Goal: Task Accomplishment & Management: Manage account settings

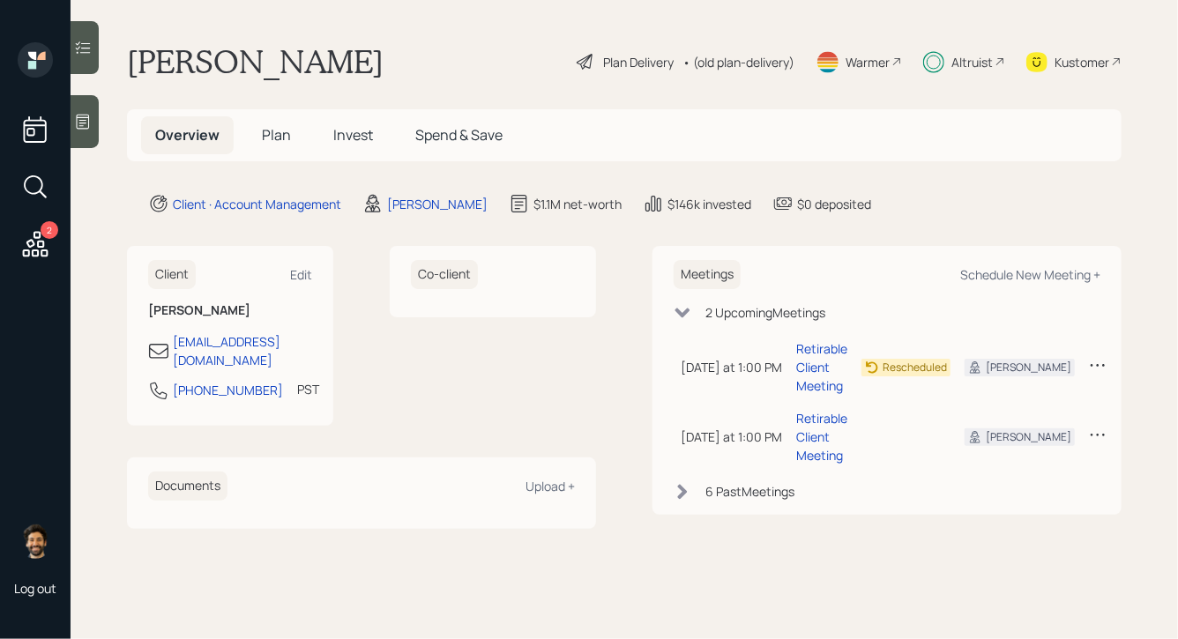
click at [272, 132] on span "Plan" at bounding box center [276, 134] width 29 height 19
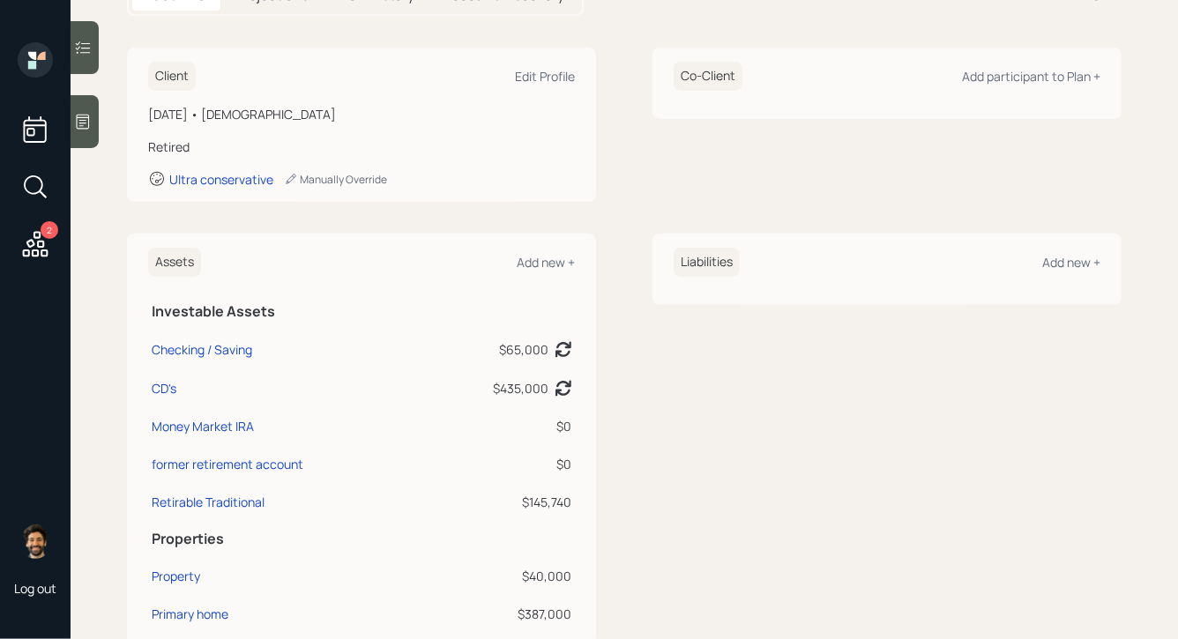
scroll to position [215, 0]
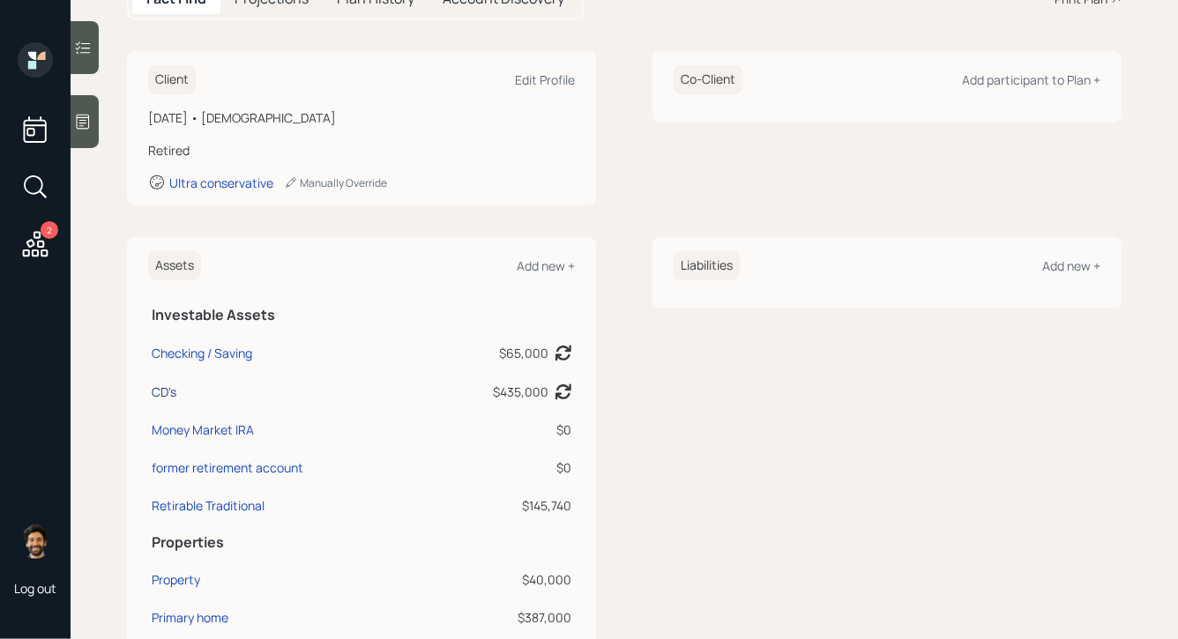
click at [165, 391] on div "CD's" at bounding box center [164, 392] width 25 height 19
select select "cash"
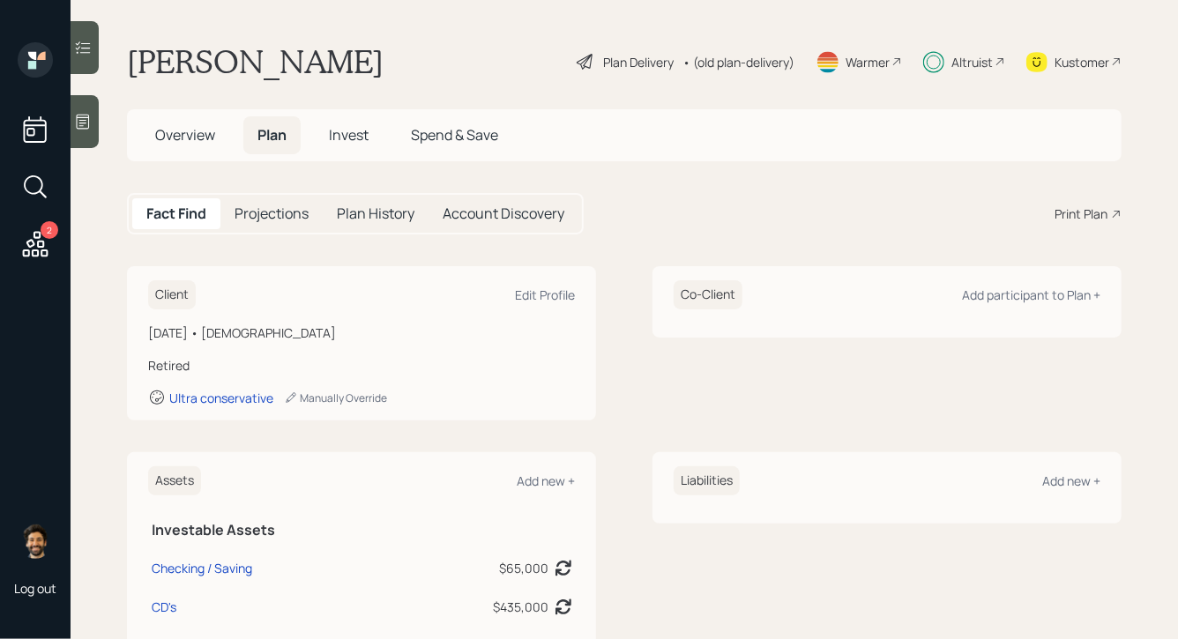
click at [756, 57] on div "• (old plan-delivery)" at bounding box center [738, 62] width 112 height 19
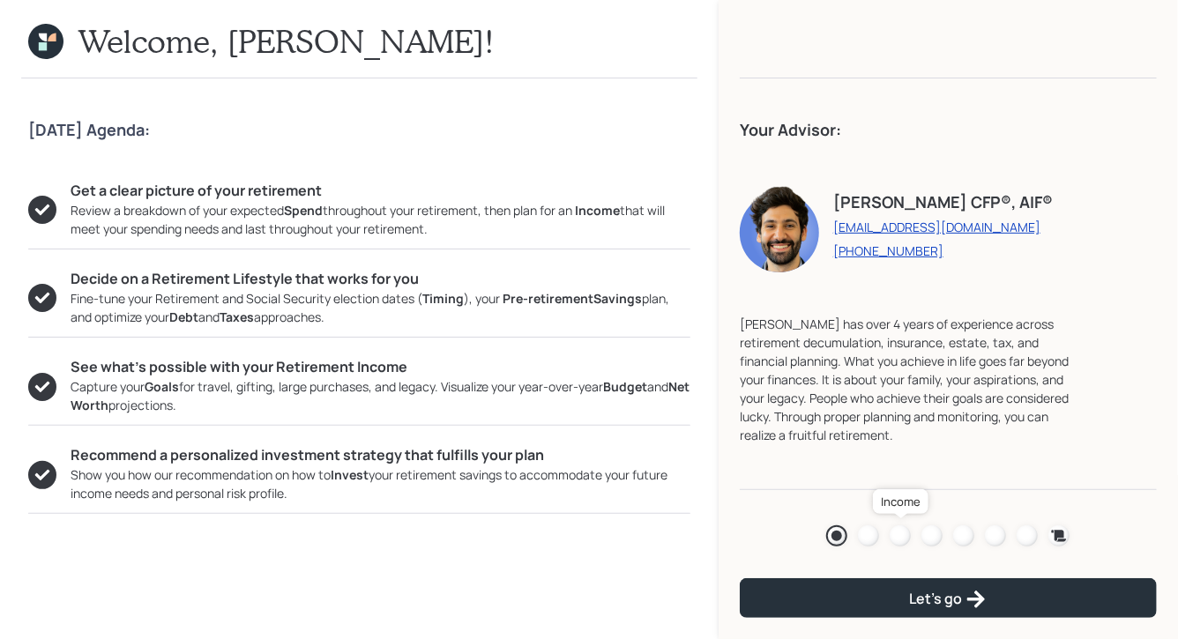
click at [896, 534] on div at bounding box center [900, 535] width 21 height 21
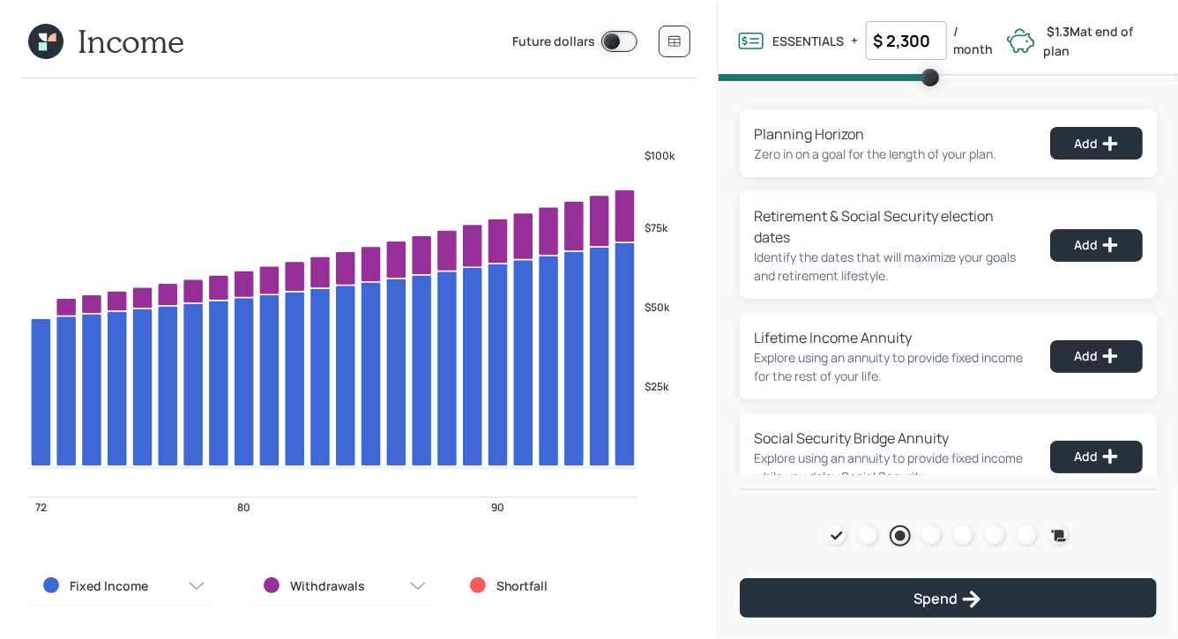
click at [26, 39] on header "Income Future dollars" at bounding box center [359, 45] width 676 height 63
click at [46, 41] on icon at bounding box center [43, 38] width 8 height 8
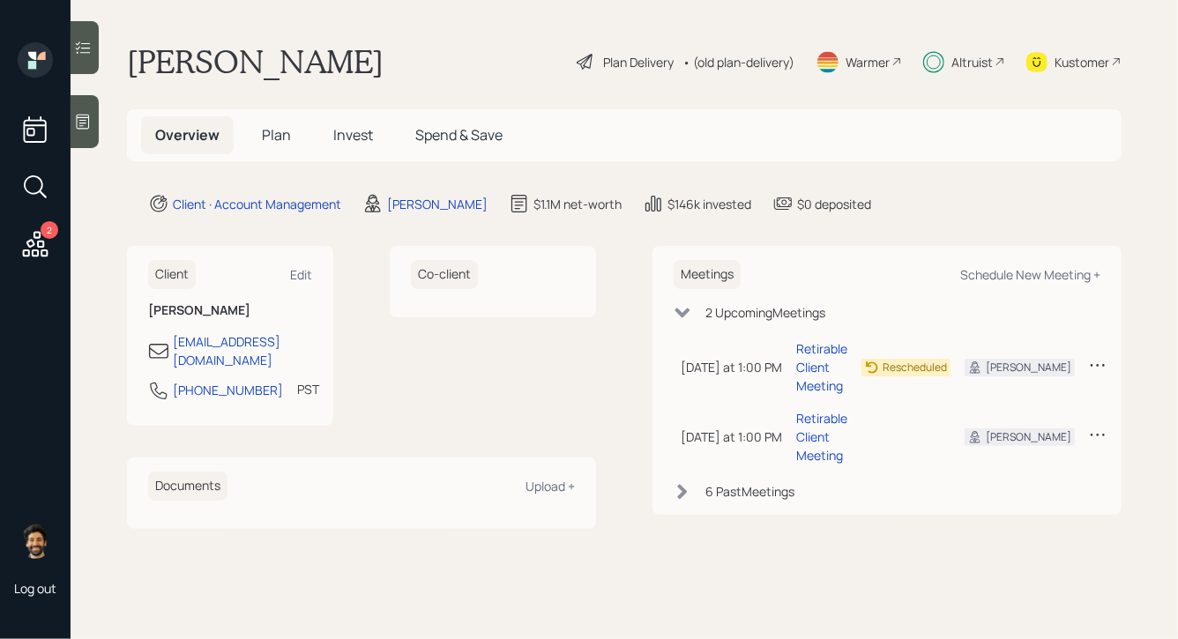
click at [966, 64] on div "Altruist" at bounding box center [971, 62] width 41 height 19
click at [957, 55] on div "Altruist" at bounding box center [971, 62] width 41 height 19
click at [279, 134] on span "Plan" at bounding box center [276, 134] width 29 height 19
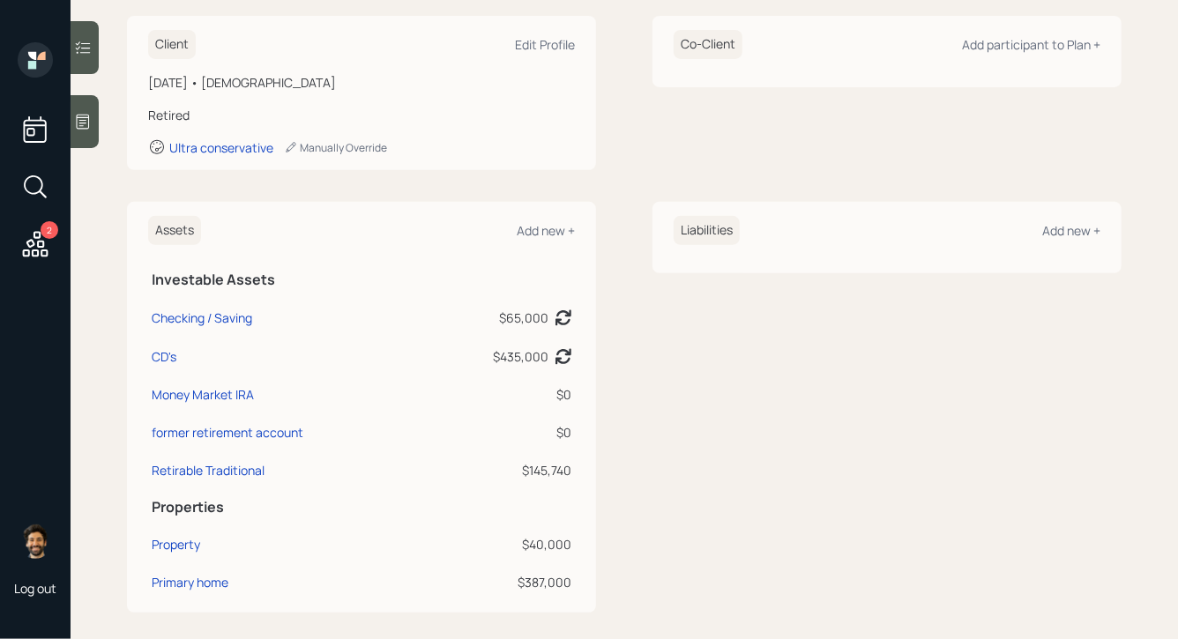
scroll to position [256, 0]
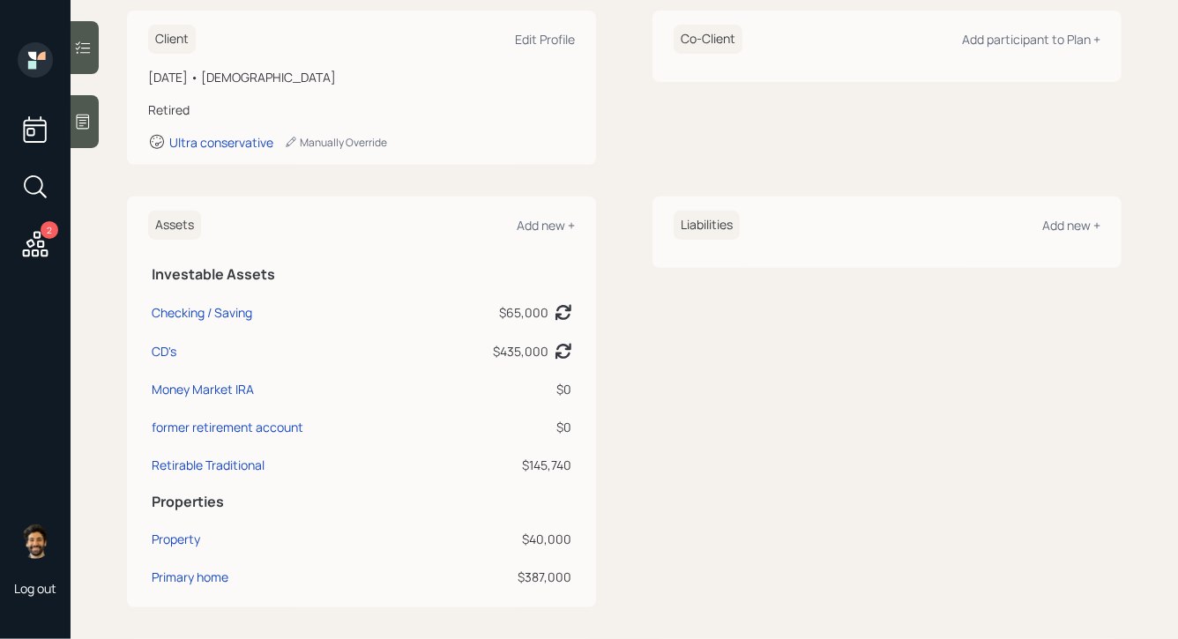
drag, startPoint x: 549, startPoint y: 313, endPoint x: 386, endPoint y: 309, distance: 163.2
click at [386, 309] on tr "Checking / Saving $65,000 Asset balance last updated on [DATE]." at bounding box center [361, 309] width 427 height 39
drag, startPoint x: 547, startPoint y: 354, endPoint x: 494, endPoint y: 354, distance: 53.8
click at [494, 354] on td "$435,000 Asset balance last updated on [DATE]." at bounding box center [501, 348] width 150 height 39
click at [532, 316] on div "$65,000" at bounding box center [523, 312] width 49 height 19
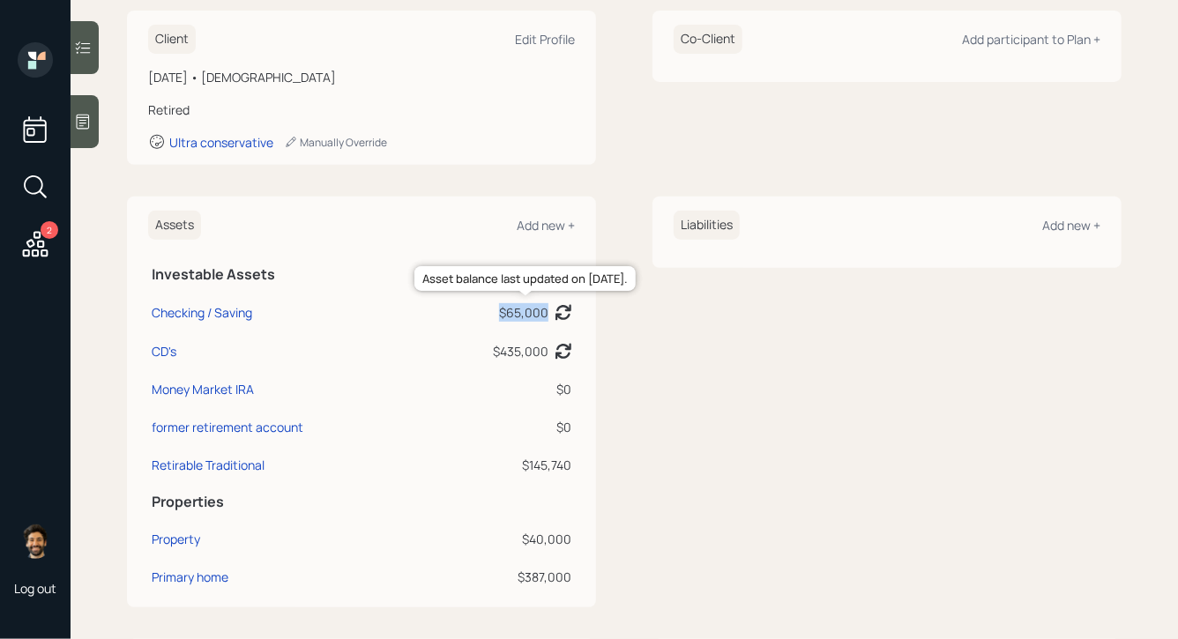
drag, startPoint x: 547, startPoint y: 314, endPoint x: 502, endPoint y: 314, distance: 45.0
click at [502, 314] on div "$65,000" at bounding box center [523, 312] width 49 height 19
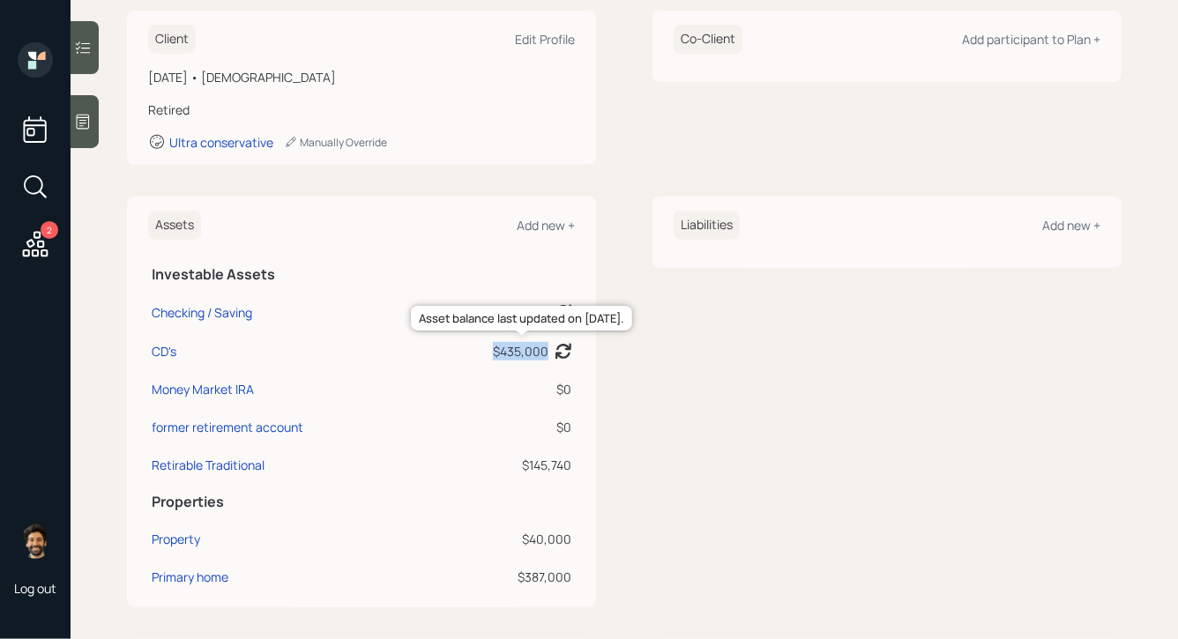
drag, startPoint x: 550, startPoint y: 351, endPoint x: 495, endPoint y: 350, distance: 54.7
click at [495, 350] on div "$435,000" at bounding box center [532, 351] width 78 height 19
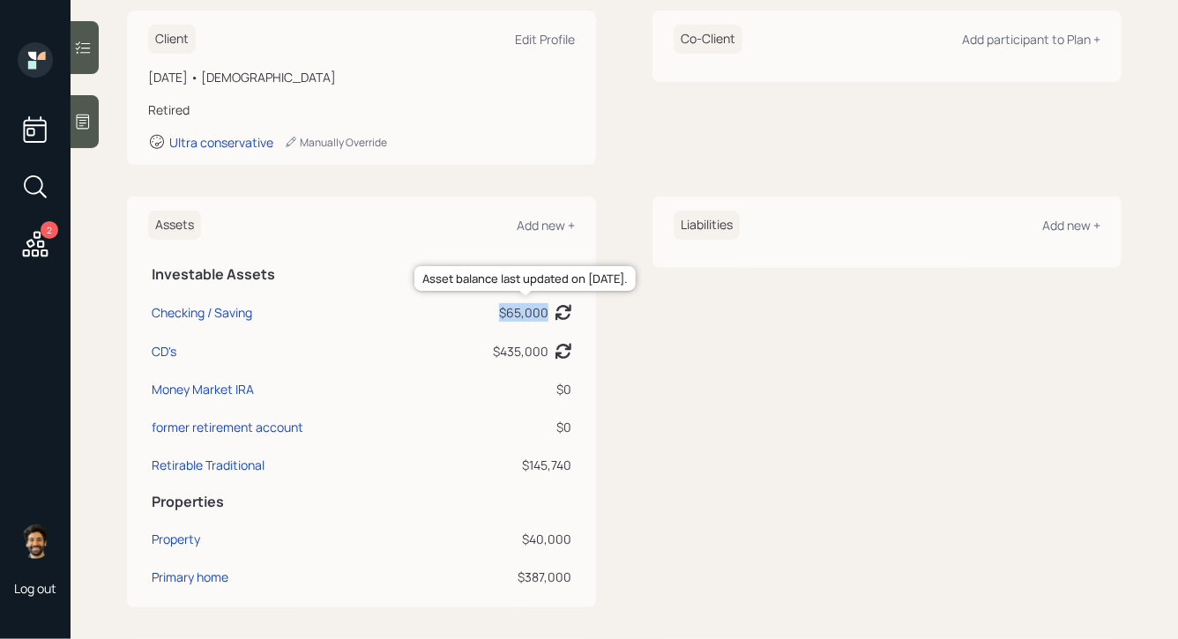
drag, startPoint x: 551, startPoint y: 311, endPoint x: 501, endPoint y: 315, distance: 50.4
click at [501, 315] on div "$65,000" at bounding box center [535, 312] width 72 height 19
drag, startPoint x: 548, startPoint y: 349, endPoint x: 493, endPoint y: 354, distance: 55.7
click at [493, 354] on td "$435,000 Asset balance last updated on [DATE]." at bounding box center [501, 348] width 150 height 39
click at [218, 390] on div "Money Market IRA" at bounding box center [203, 389] width 102 height 19
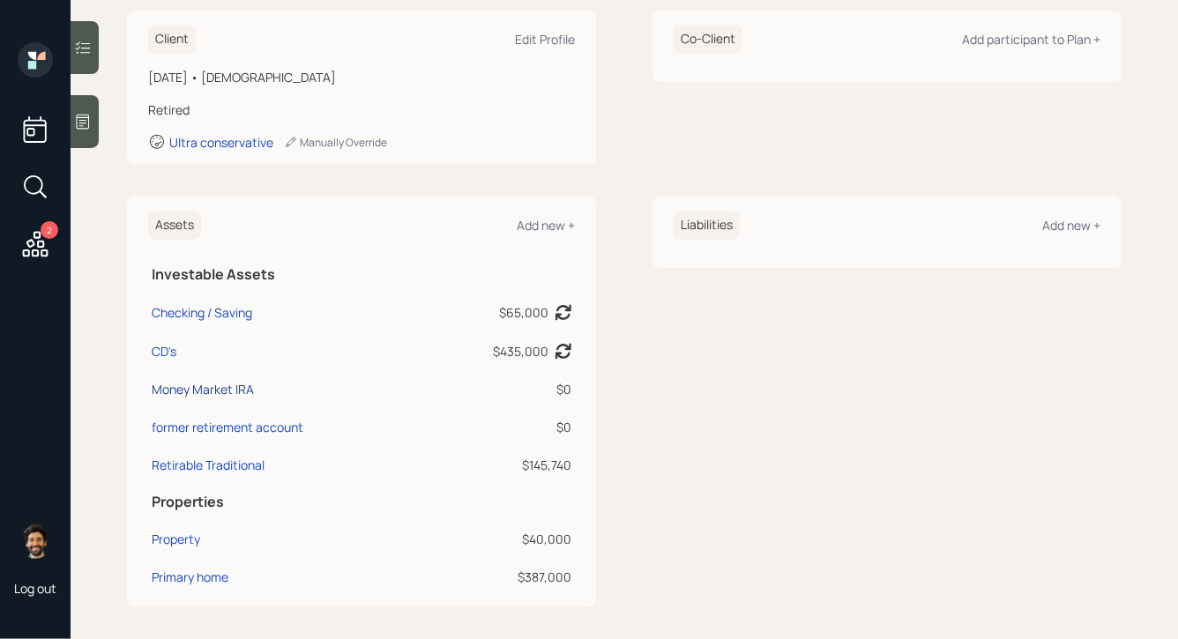
select select "ira"
select select "conservative"
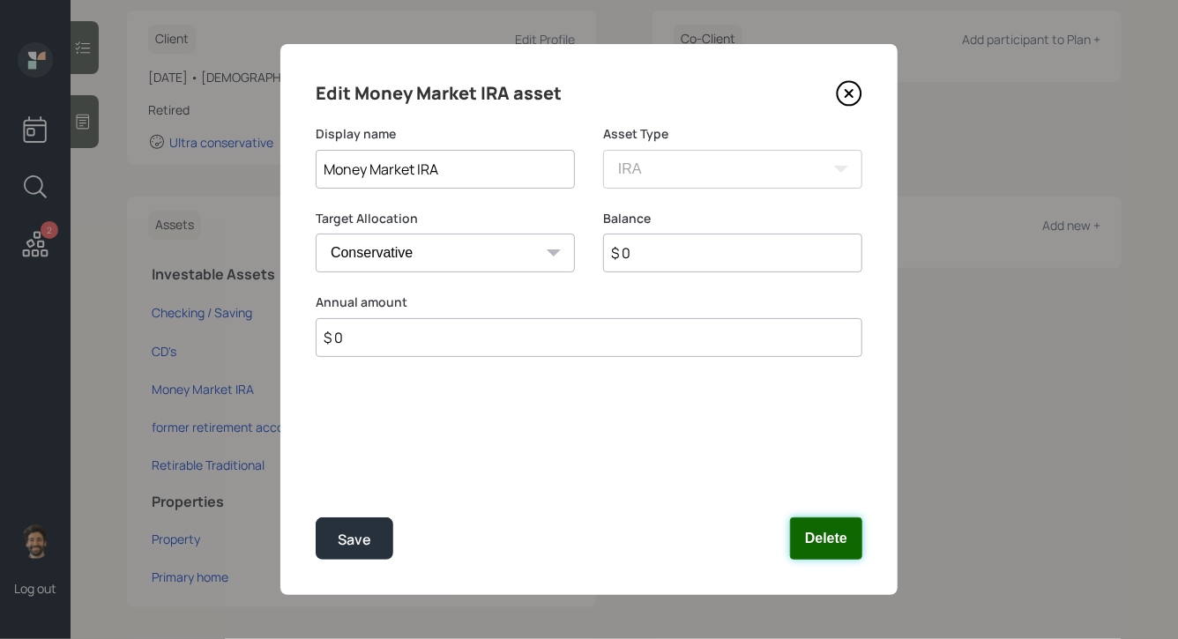
click at [810, 543] on button "Delete" at bounding box center [826, 539] width 72 height 42
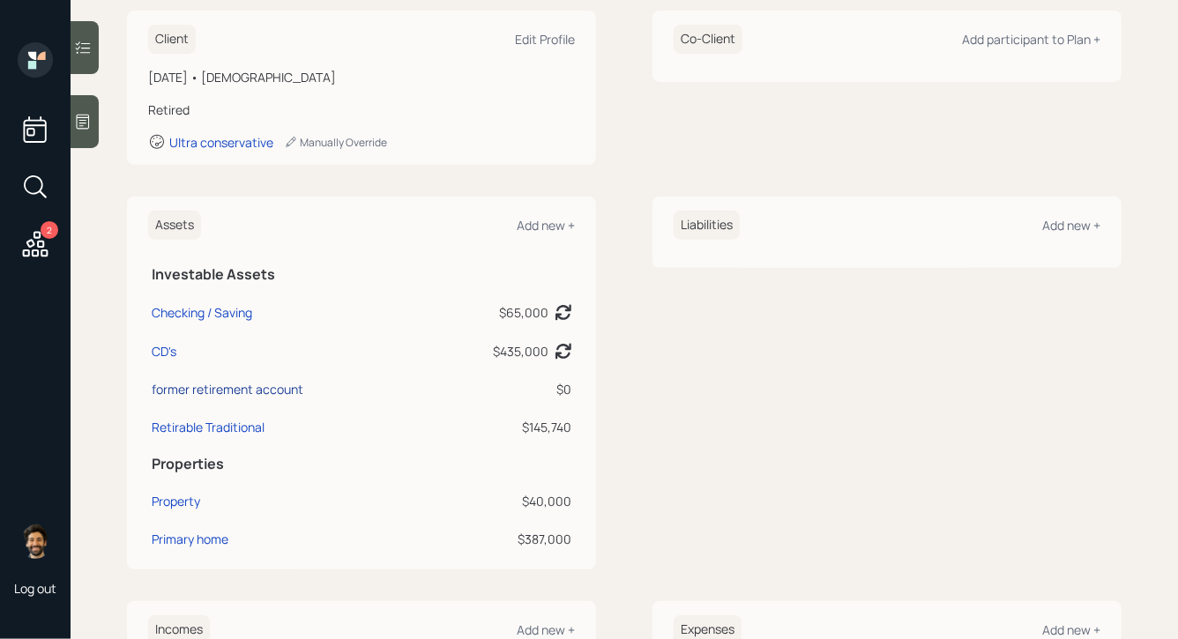
click at [263, 391] on div "former retirement account" at bounding box center [228, 389] width 152 height 19
select select "company_sponsored"
select select "conservative"
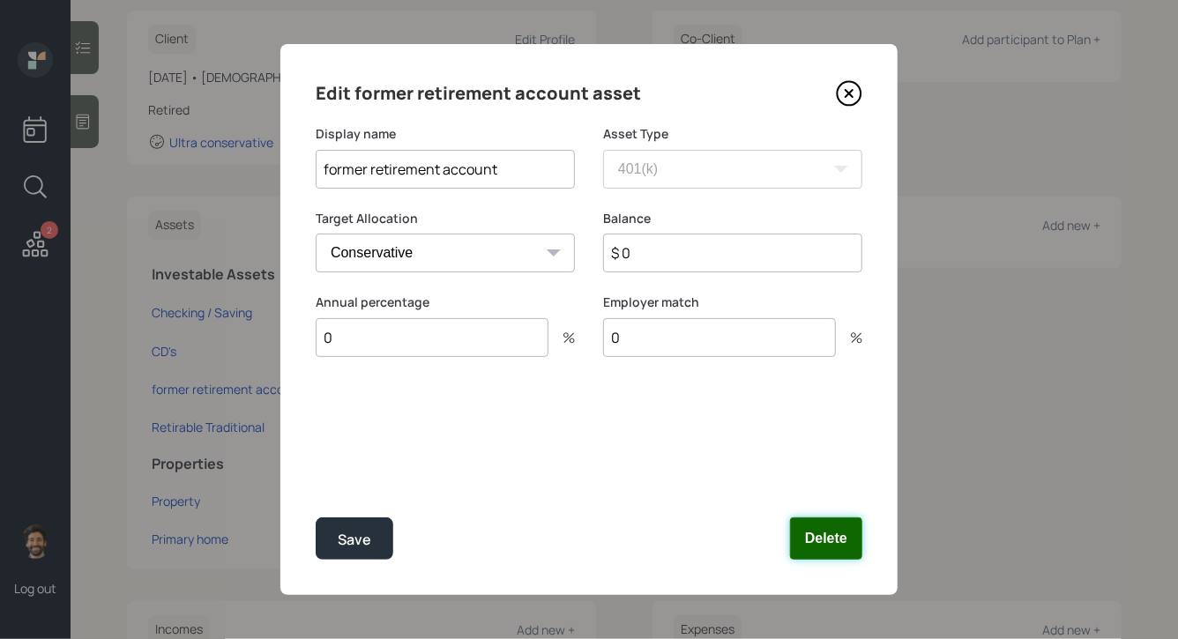
click at [800, 527] on button "Delete" at bounding box center [826, 539] width 72 height 42
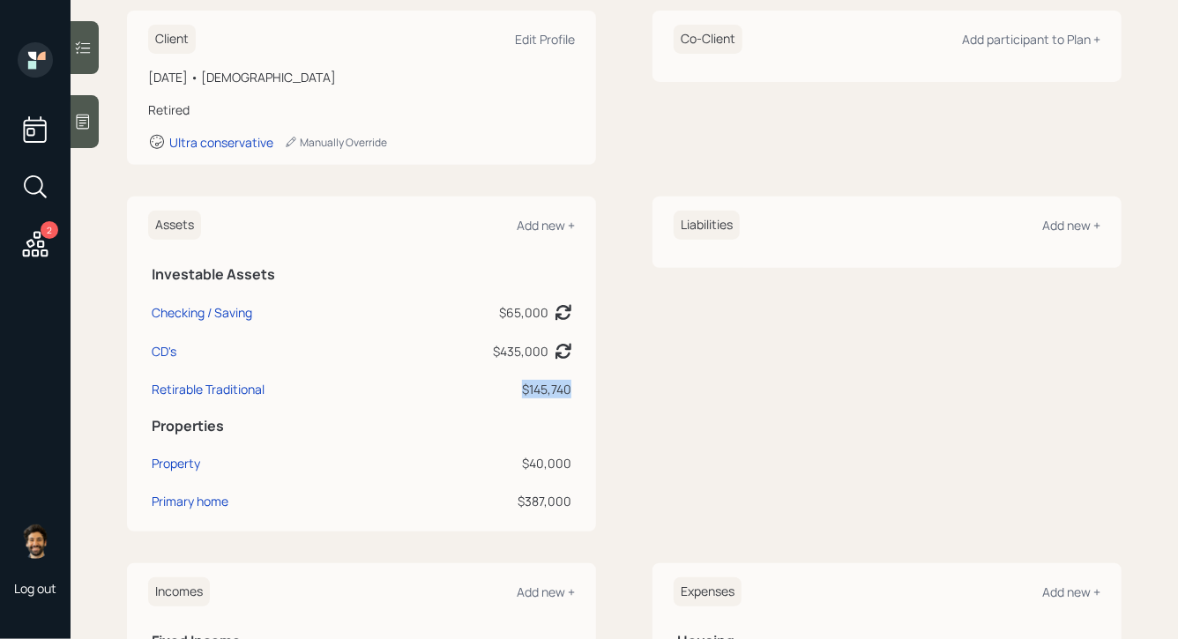
drag, startPoint x: 574, startPoint y: 392, endPoint x: 514, endPoint y: 395, distance: 60.0
click at [514, 395] on td "$145,740" at bounding box center [487, 387] width 178 height 38
click at [546, 392] on div "$145,740" at bounding box center [486, 389] width 171 height 19
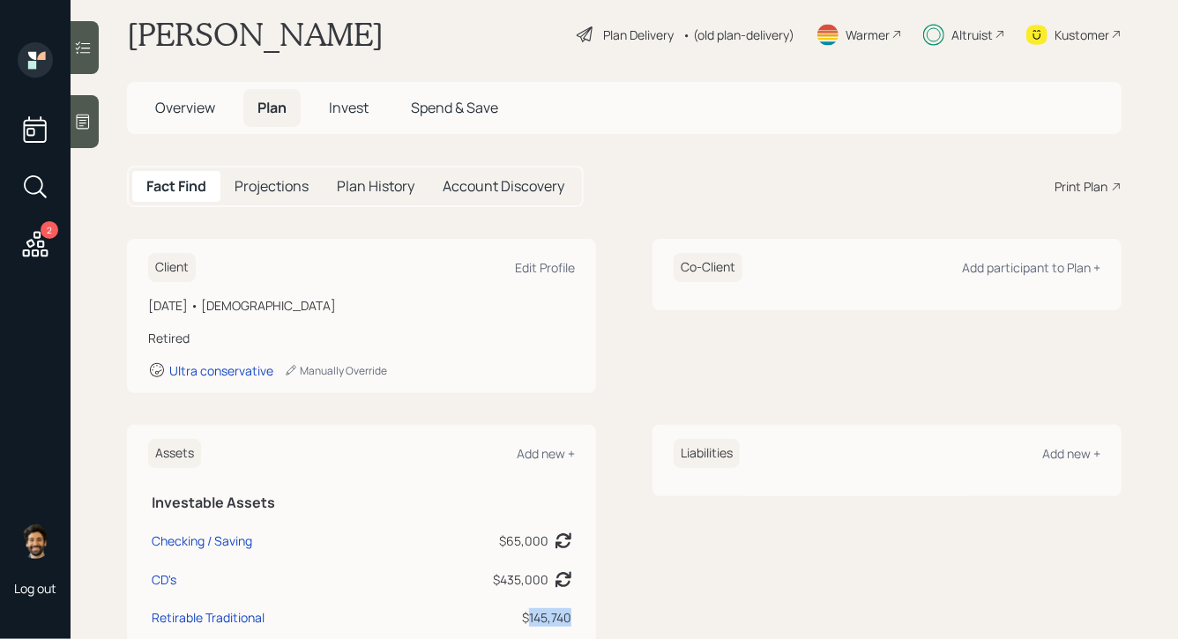
scroll to position [24, 0]
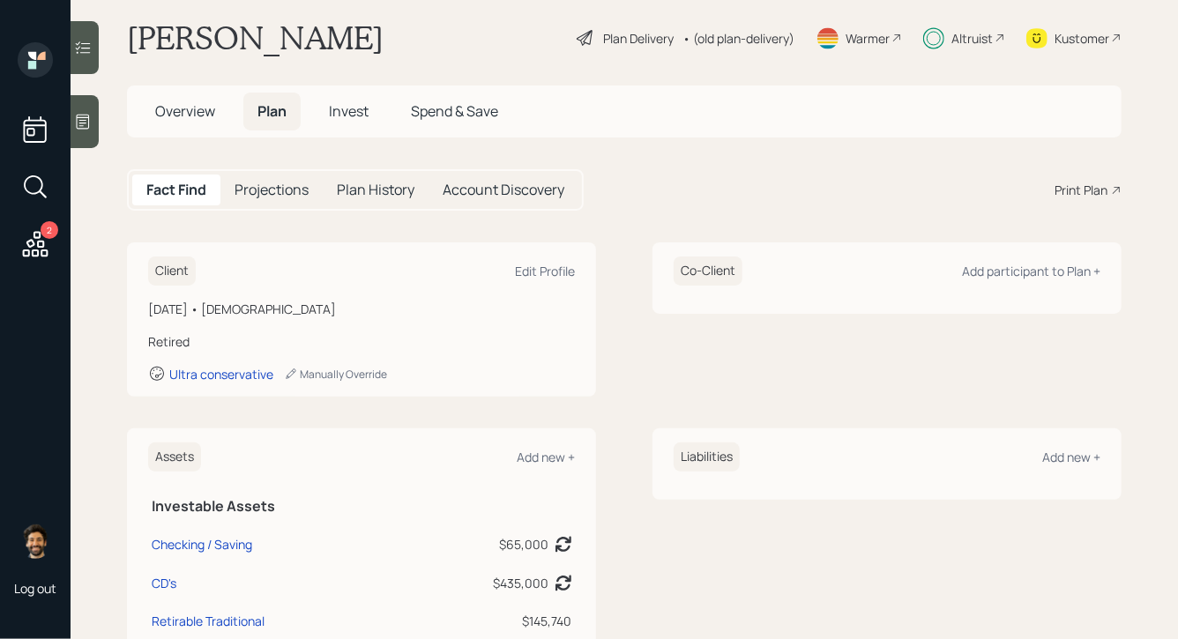
click at [277, 198] on h5 "Projections" at bounding box center [272, 190] width 74 height 17
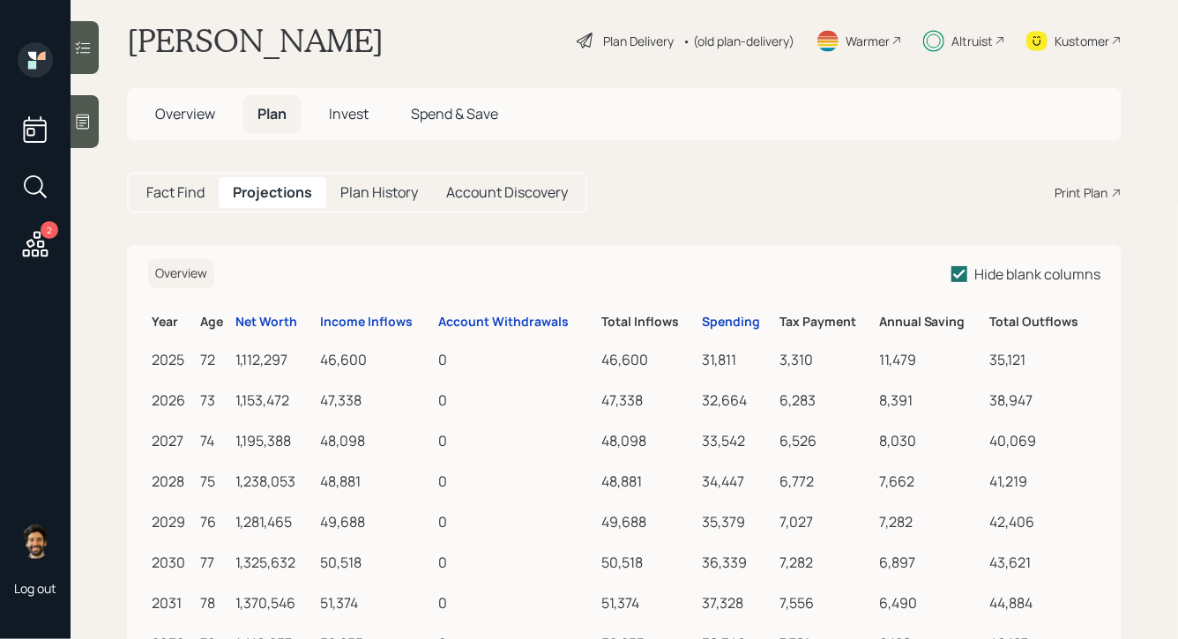
scroll to position [24, 0]
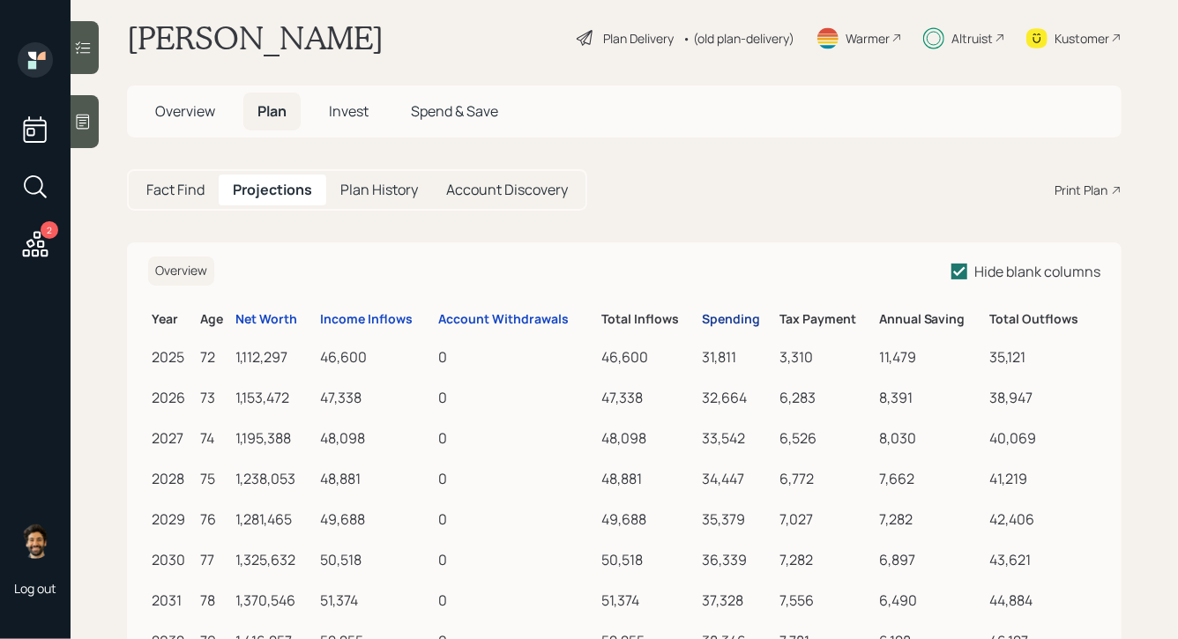
click at [718, 321] on div "Spending" at bounding box center [731, 319] width 58 height 15
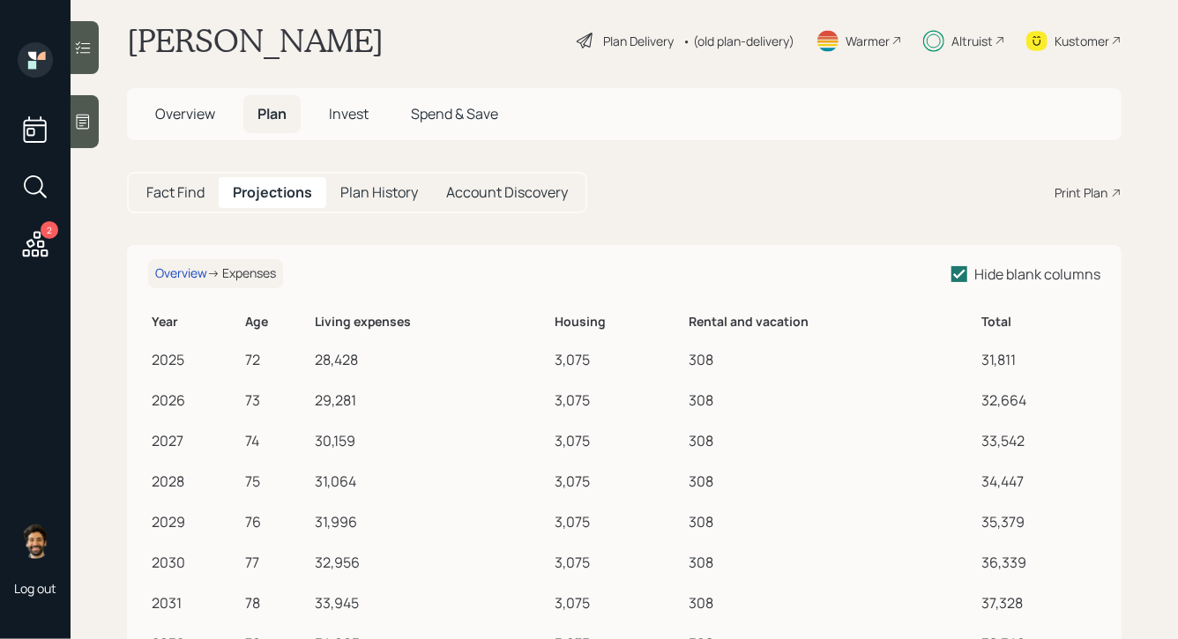
scroll to position [24, 0]
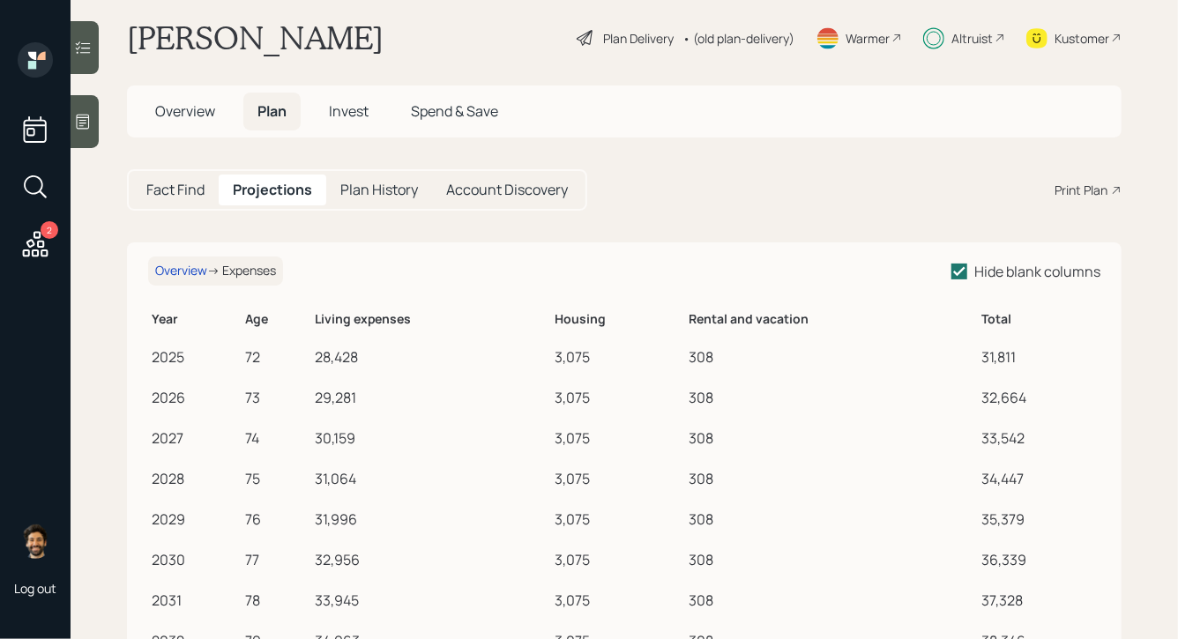
click at [186, 190] on h5 "Fact Find" at bounding box center [175, 190] width 58 height 17
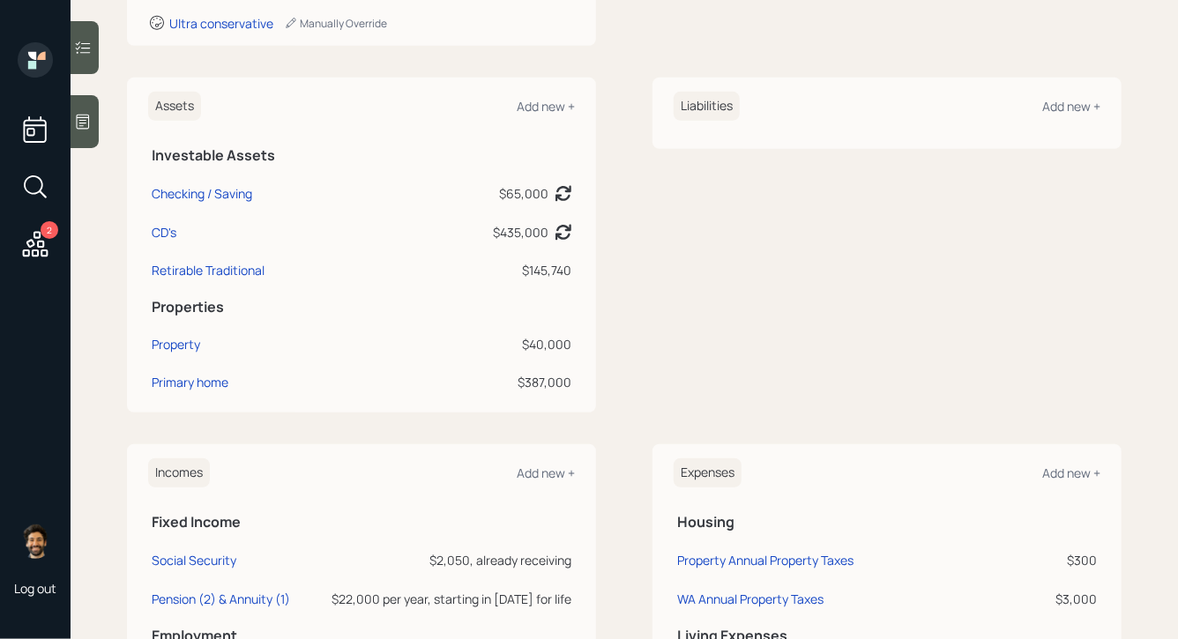
scroll to position [373, 0]
